Goal: Task Accomplishment & Management: Manage account settings

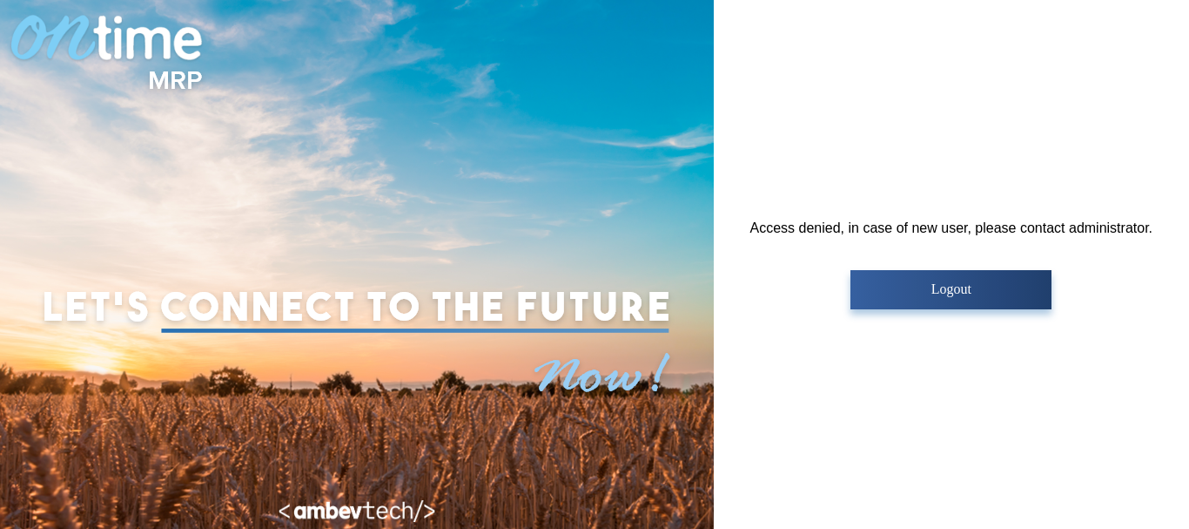
click at [954, 296] on p "Logout" at bounding box center [951, 289] width 191 height 16
click at [941, 292] on p "Logout" at bounding box center [951, 289] width 191 height 16
click at [933, 293] on p "Logout" at bounding box center [951, 289] width 191 height 16
click at [913, 286] on p "Logout" at bounding box center [951, 289] width 191 height 16
click at [960, 278] on button "Logout" at bounding box center [951, 289] width 201 height 39
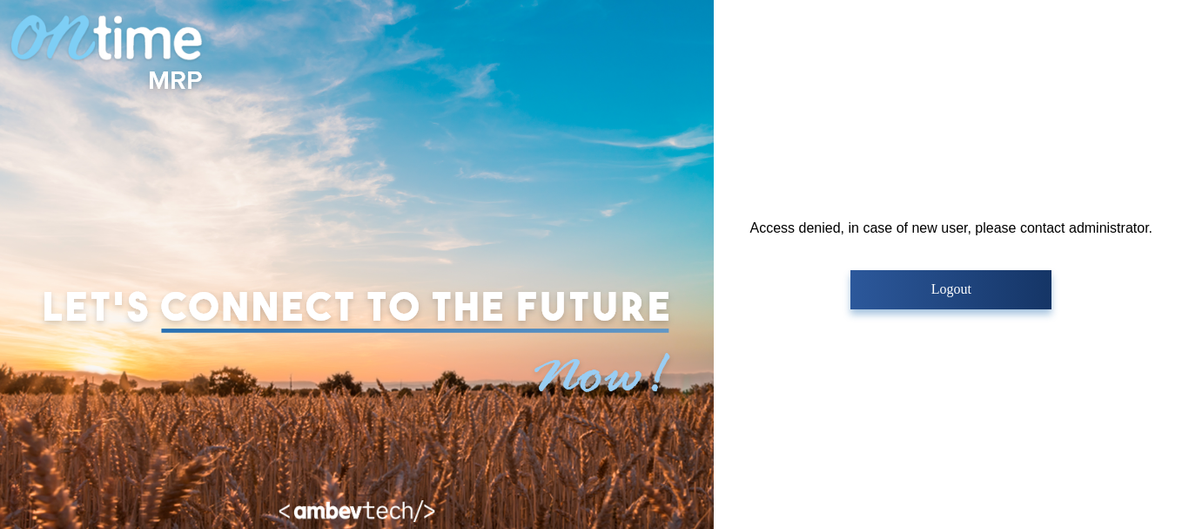
click at [888, 239] on div "Access denied, in case of new user, please contact administrator. Logout" at bounding box center [952, 264] width 402 height 89
click at [919, 284] on p "Logout" at bounding box center [951, 289] width 191 height 16
click at [919, 280] on button "Logout" at bounding box center [951, 289] width 201 height 39
click at [456, 151] on div at bounding box center [357, 264] width 714 height 529
drag, startPoint x: 1154, startPoint y: 0, endPoint x: 449, endPoint y: 144, distance: 718.9
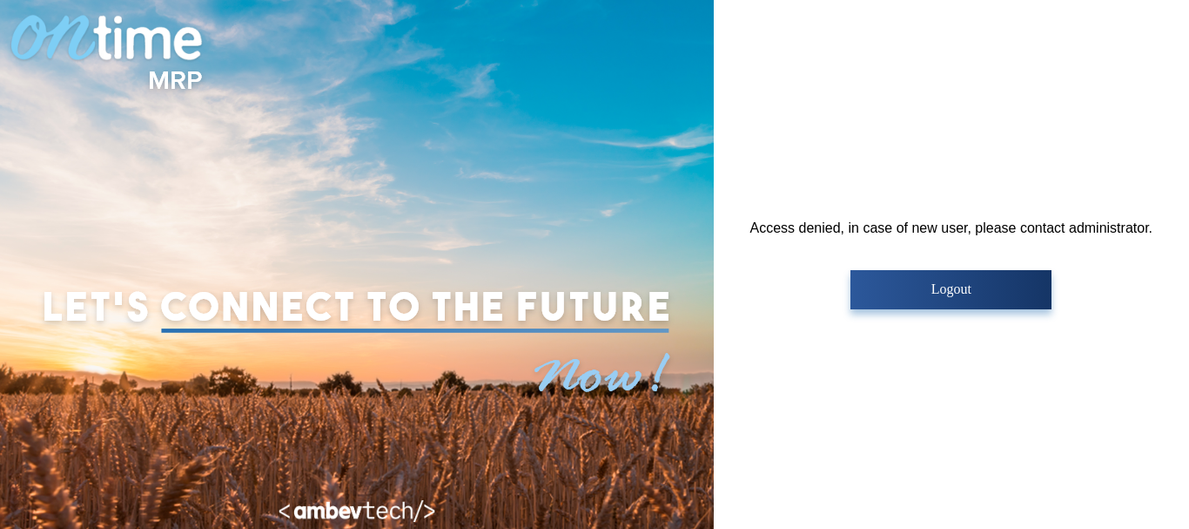
click at [449, 144] on div at bounding box center [357, 264] width 714 height 529
